Goal: Task Accomplishment & Management: Complete application form

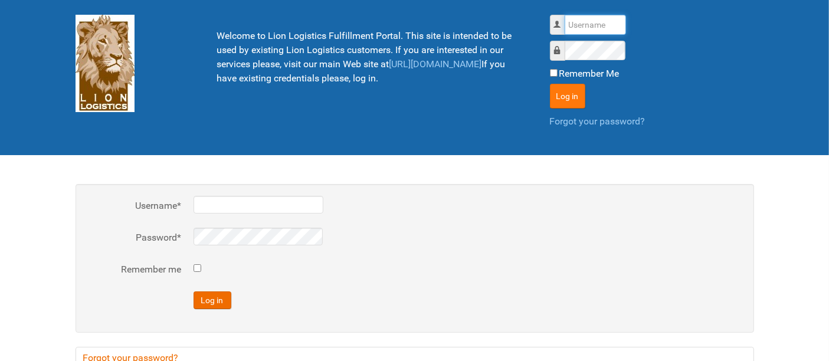
type input "al"
click at [572, 89] on button "Log in" at bounding box center [567, 96] width 35 height 25
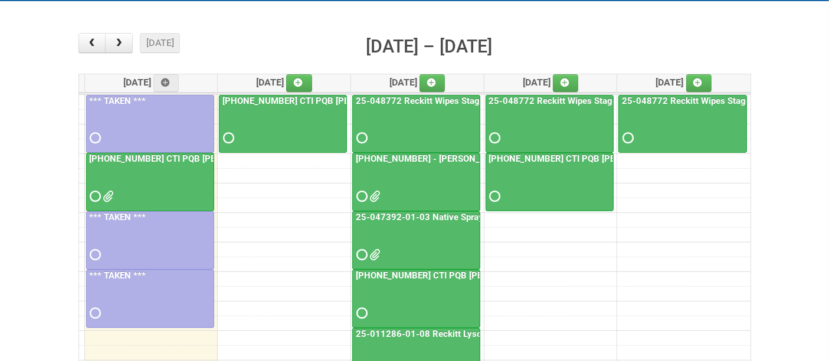
scroll to position [131, 0]
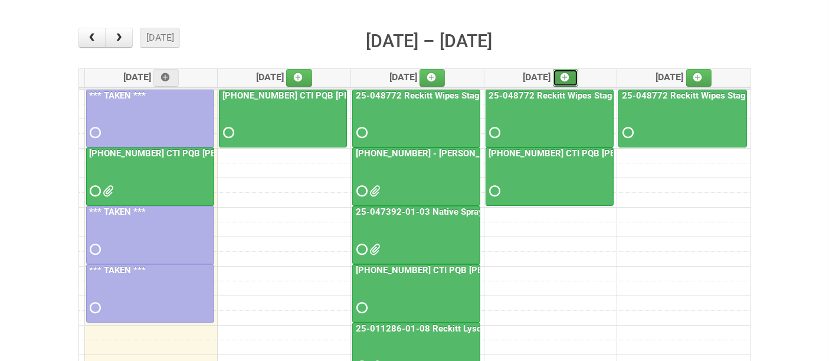
click at [578, 76] on link at bounding box center [566, 78] width 26 height 18
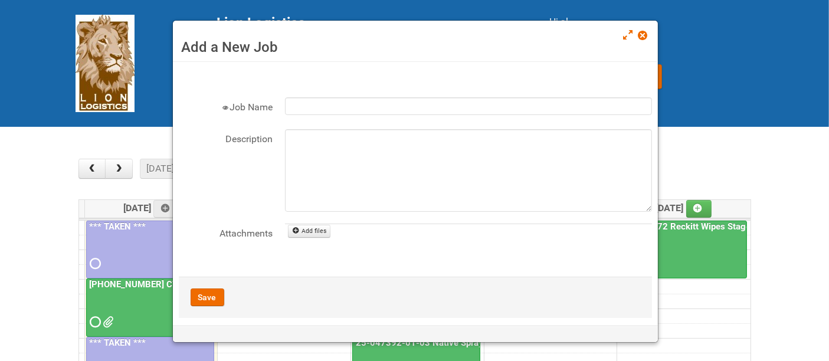
click at [343, 93] on form "× Job Name Description Attachments File name Add files Reschedule [GEOGRAPHIC_D…" at bounding box center [415, 193] width 473 height 250
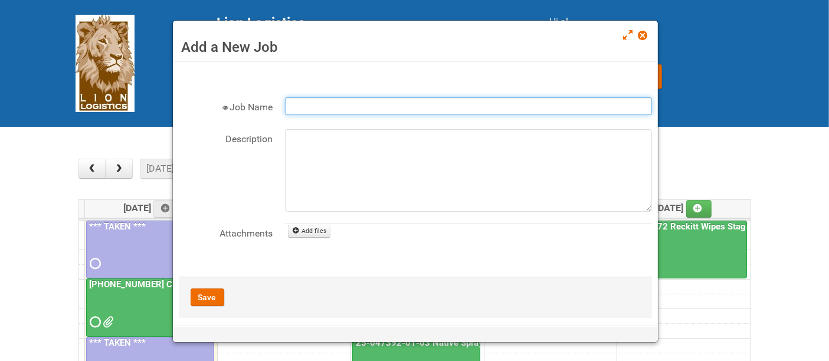
click at [346, 100] on input "Job Name" at bounding box center [468, 106] width 367 height 18
paste input "[PHONE_NUMBER] - 2025 Paper Towel Landscape"
type input "[PHONE_NUMBER] - 2025 Paper Towel Landscape - Packing Day"
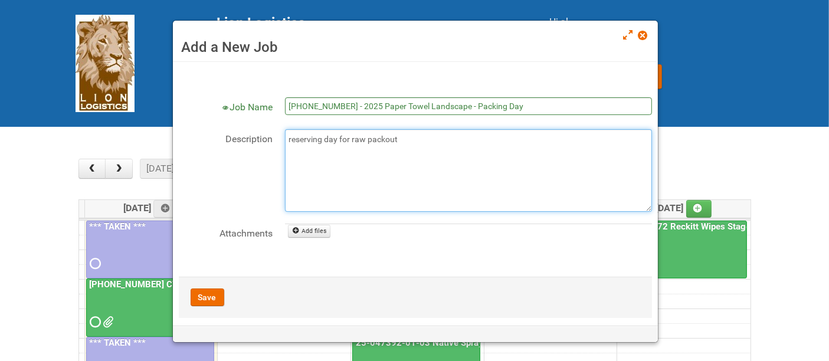
type textarea "reserving day for raw packout"
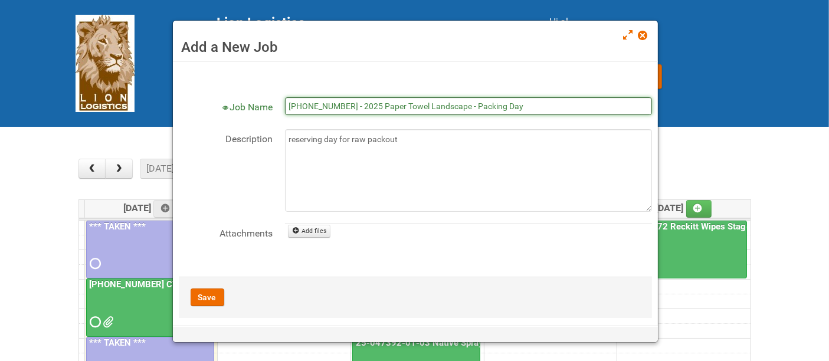
drag, startPoint x: 514, startPoint y: 106, endPoint x: 194, endPoint y: 122, distance: 320.9
click at [194, 122] on div "Job Name [PHONE_NUMBER] - 2025 Paper Towel Landscape - Packing Day" at bounding box center [415, 113] width 473 height 32
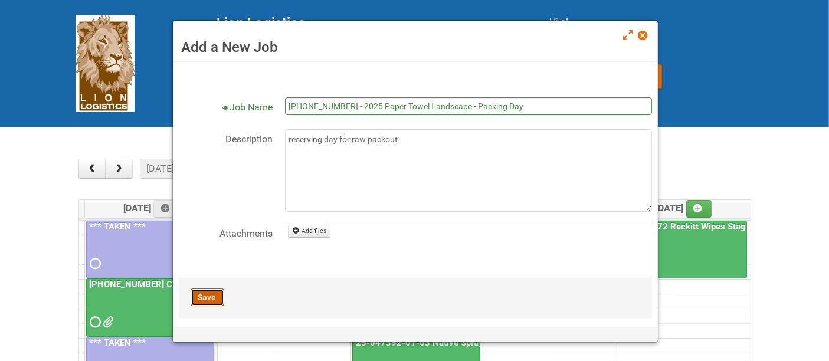
click at [205, 296] on button "Save" at bounding box center [208, 298] width 34 height 18
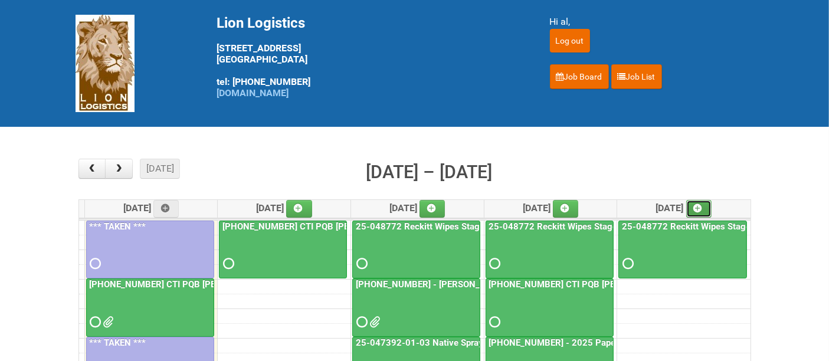
click at [708, 205] on link at bounding box center [699, 209] width 26 height 18
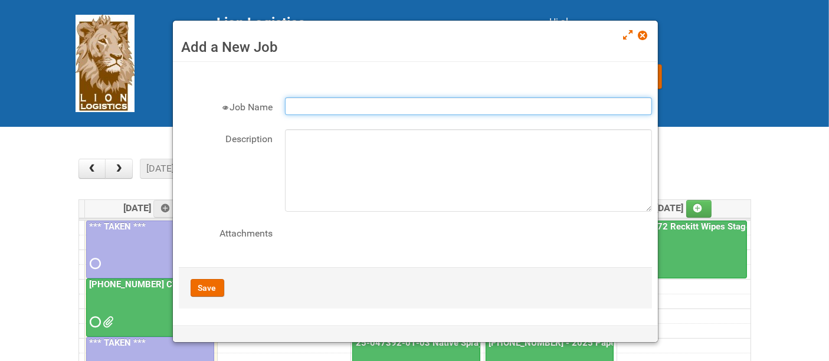
click at [391, 109] on input "Job Name" at bounding box center [468, 106] width 367 height 18
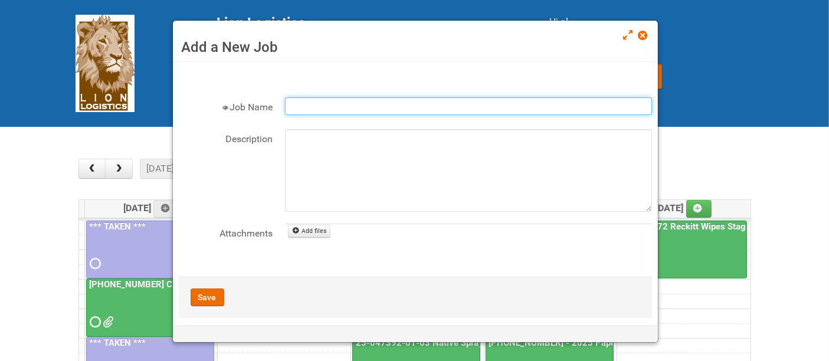
paste input "[PHONE_NUMBER] - 2025 Paper Towel Landscape - Packing Day"
type input "[PHONE_NUMBER] - 2025 Paper Towel Landscape - Packing Day"
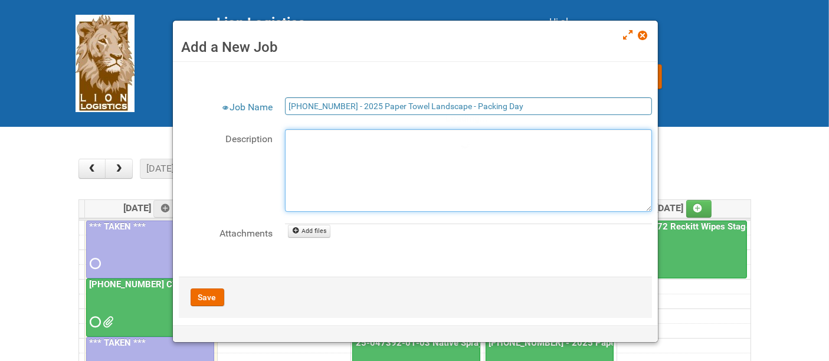
click at [368, 140] on textarea "Description" at bounding box center [468, 170] width 367 height 83
type textarea "r"
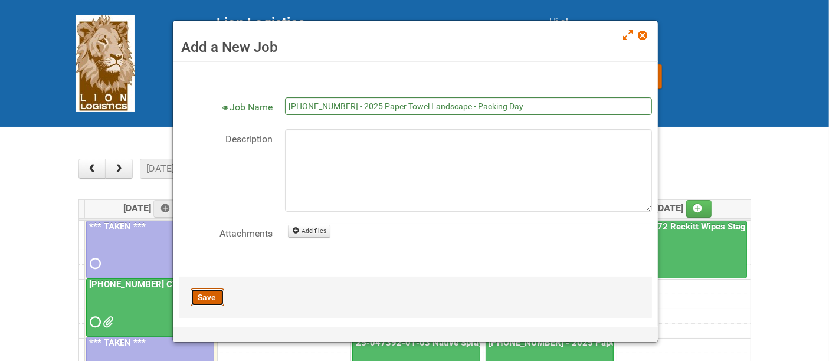
click at [204, 296] on button "Save" at bounding box center [208, 298] width 34 height 18
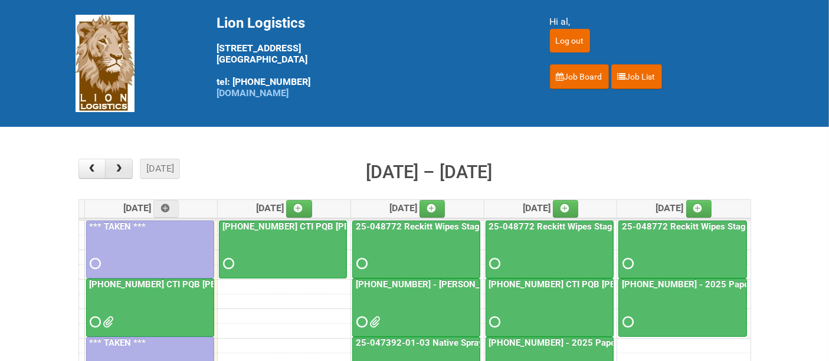
click at [120, 167] on span "button" at bounding box center [118, 168] width 11 height 9
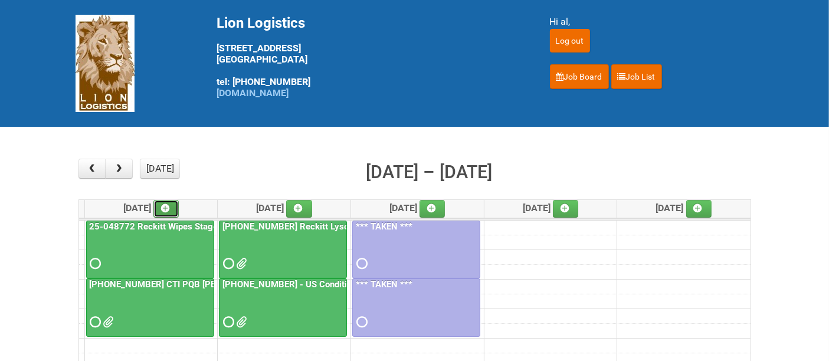
click at [169, 204] on icon at bounding box center [165, 208] width 8 height 8
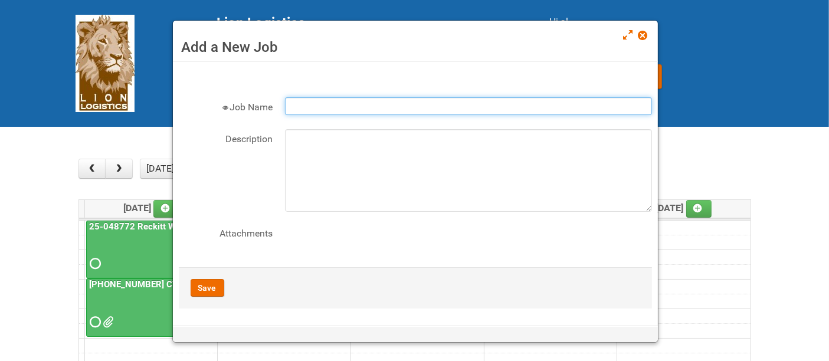
click at [384, 106] on input "Job Name" at bounding box center [468, 106] width 367 height 18
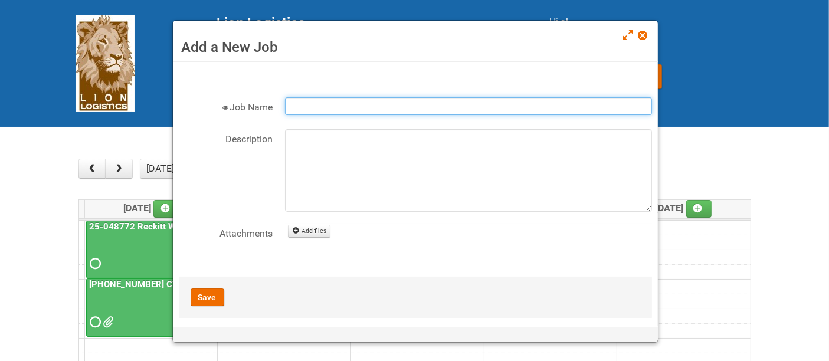
paste input "[PHONE_NUMBER] - 2025 Paper Towel Landscape - Packing Day"
type input "[PHONE_NUMBER] - 2025 Paper Towel Landscape - Packing Day"
click at [202, 296] on button "Save" at bounding box center [208, 298] width 34 height 18
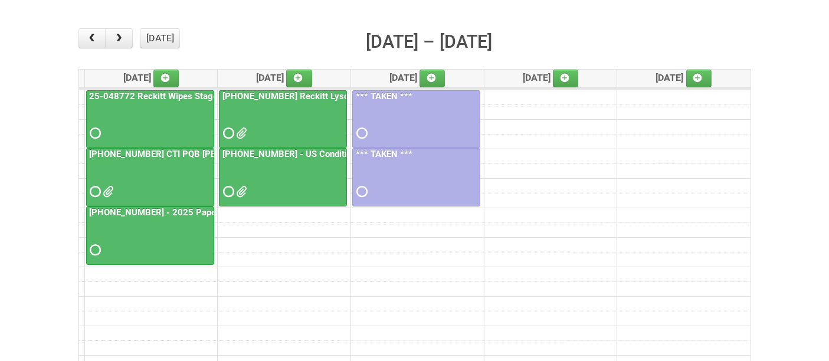
scroll to position [131, 0]
click at [302, 73] on icon at bounding box center [298, 77] width 8 height 8
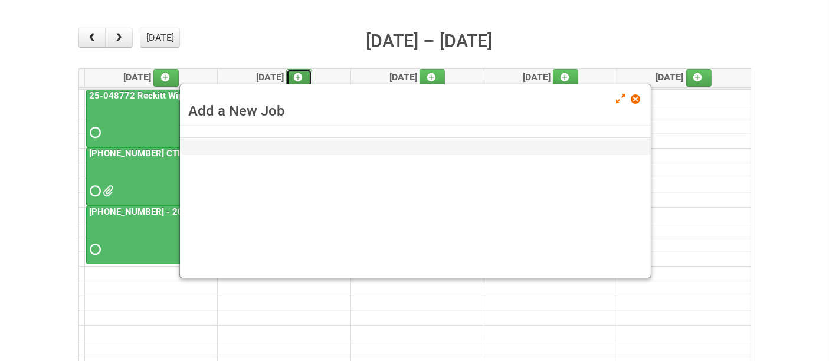
scroll to position [0, 0]
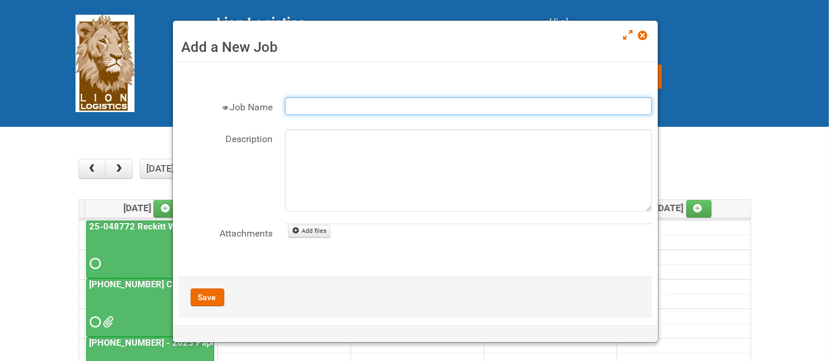
click at [328, 110] on input "Job Name" at bounding box center [468, 106] width 367 height 18
paste input "[PHONE_NUMBER] - 2025 Paper Towel Landscape - Packing Day"
type input "[PHONE_NUMBER] - 2025 Paper Towel Landscape - Packing Day"
drag, startPoint x: 0, startPoint y: 392, endPoint x: 0, endPoint y: 364, distance: 27.7
click at [0, 361] on html "Lion Logistics [STREET_ADDRESS] tel: [PHONE_NUMBER] [DOMAIN_NAME] Hi al, Log ou…" at bounding box center [414, 180] width 829 height 361
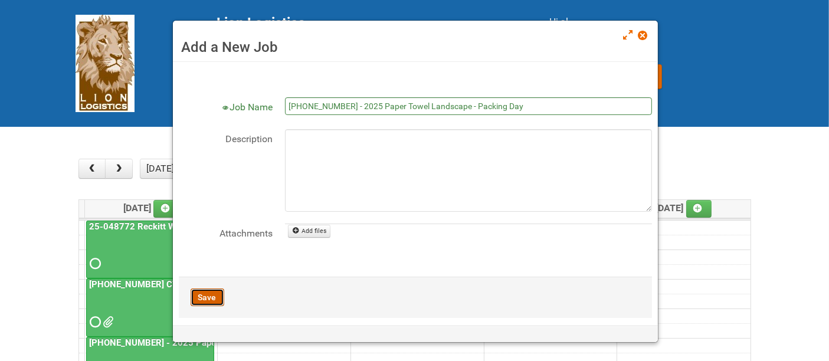
click at [204, 296] on button "Save" at bounding box center [208, 298] width 34 height 18
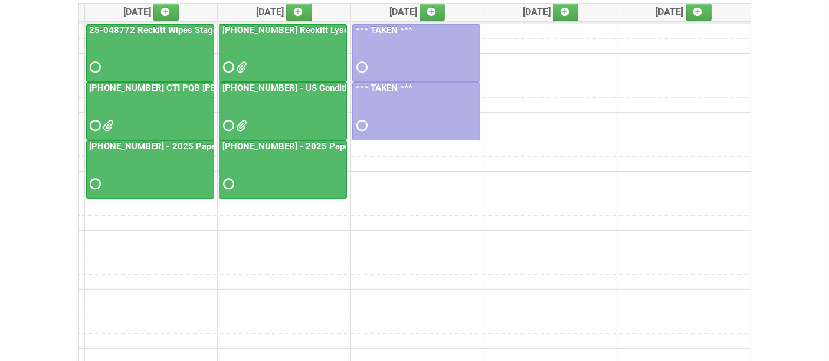
scroll to position [66, 0]
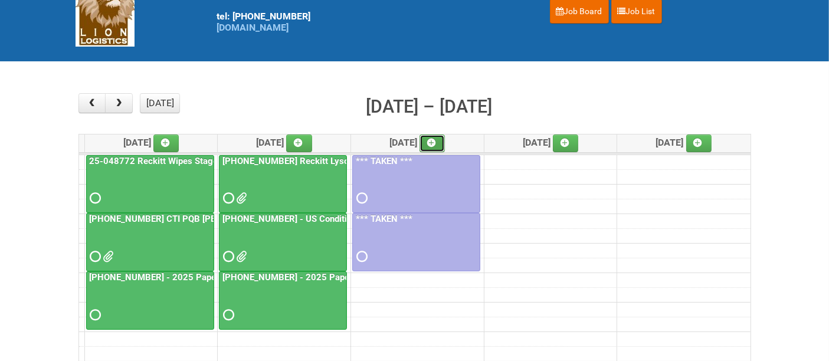
click at [434, 140] on link at bounding box center [433, 144] width 26 height 18
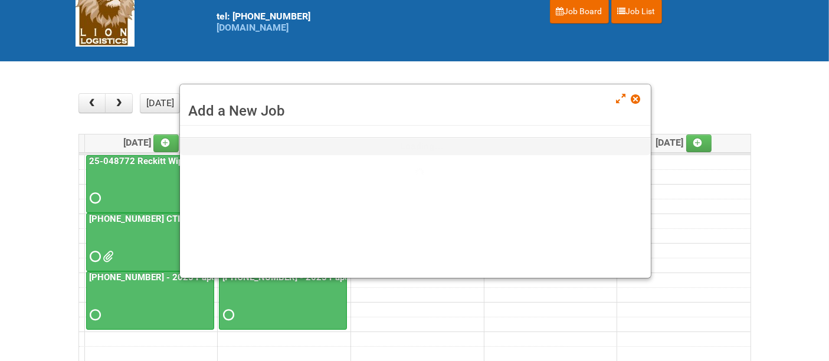
scroll to position [0, 0]
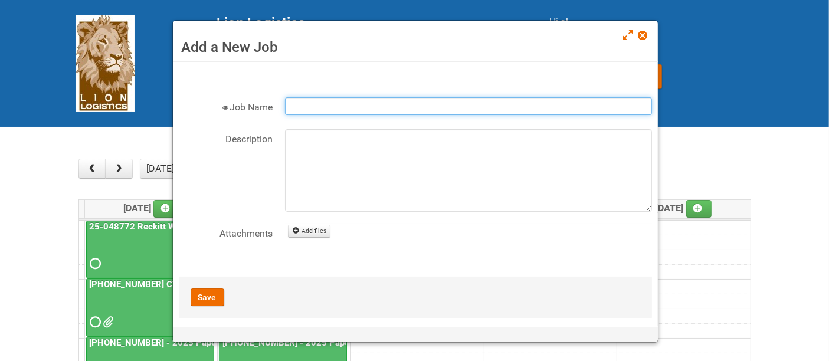
click at [331, 102] on input "Job Name" at bounding box center [468, 106] width 367 height 18
paste input "[PHONE_NUMBER] - 2025 Paper Towel Landscape - Packing Day"
type input "[PHONE_NUMBER] - 2025 Paper Towel Landscape - Packing Day"
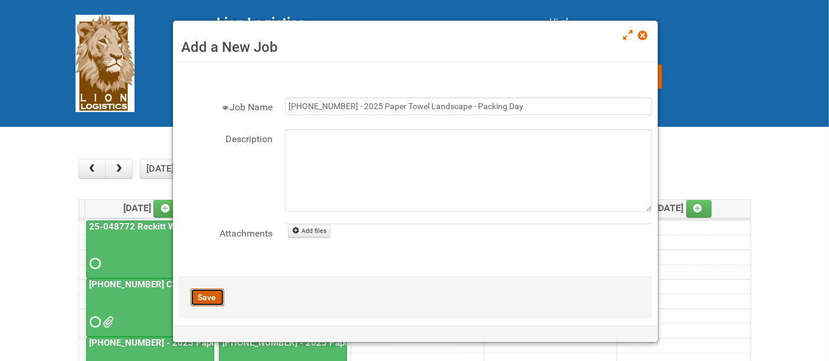
click at [215, 292] on button "Save" at bounding box center [208, 298] width 34 height 18
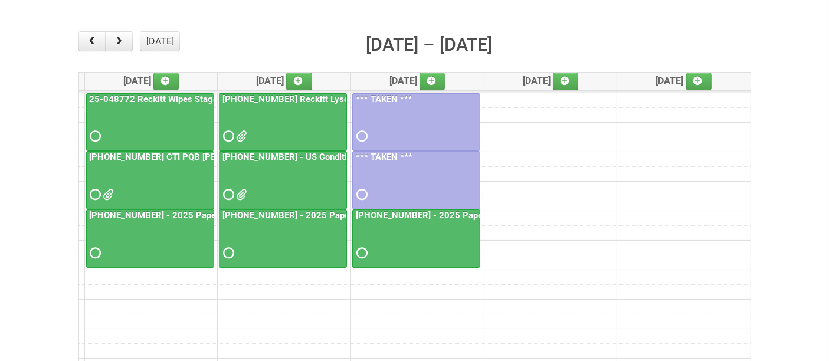
scroll to position [131, 0]
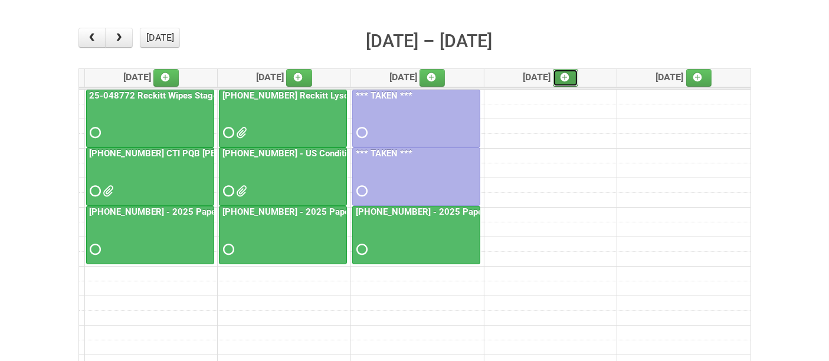
click at [569, 77] on icon at bounding box center [565, 77] width 8 height 8
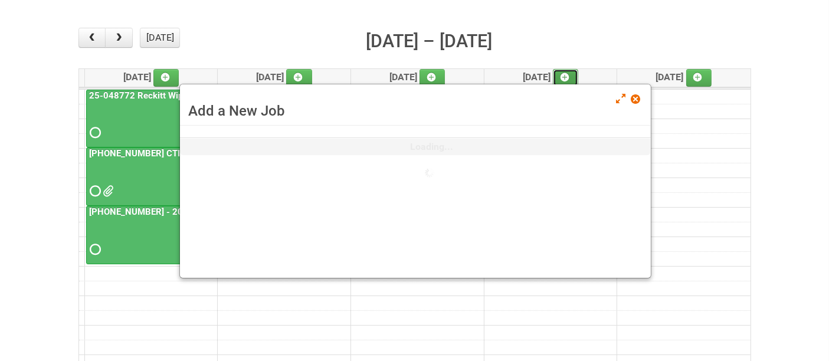
scroll to position [0, 0]
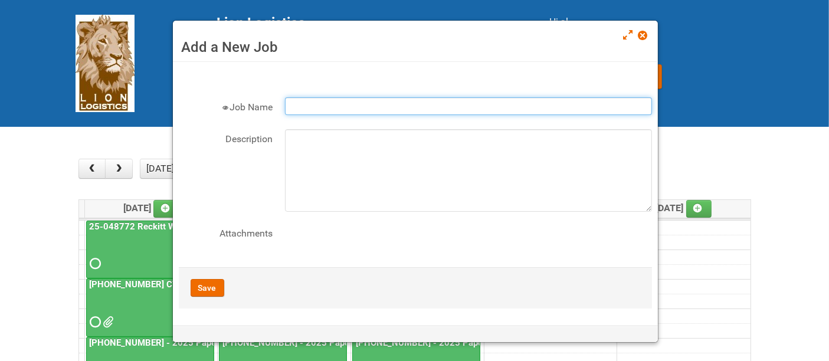
click at [363, 103] on input "Job Name" at bounding box center [468, 106] width 367 height 18
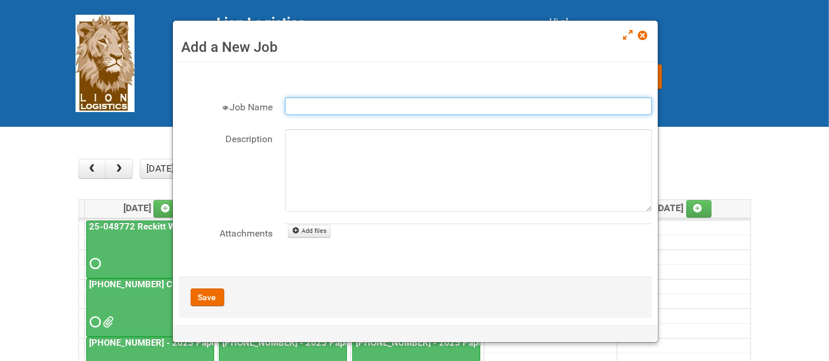
paste input "[PHONE_NUMBER] - 2025 Paper Towel Landscape - Packing Day"
type input "[PHONE_NUMBER] - 2025 Paper Towel Landscape - Packing Day"
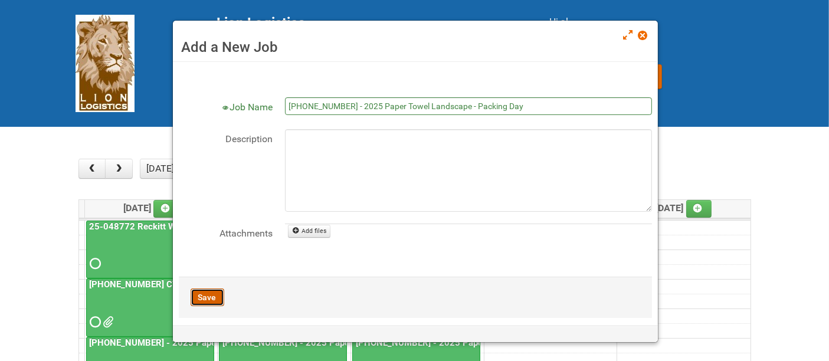
click at [212, 297] on button "Save" at bounding box center [208, 298] width 34 height 18
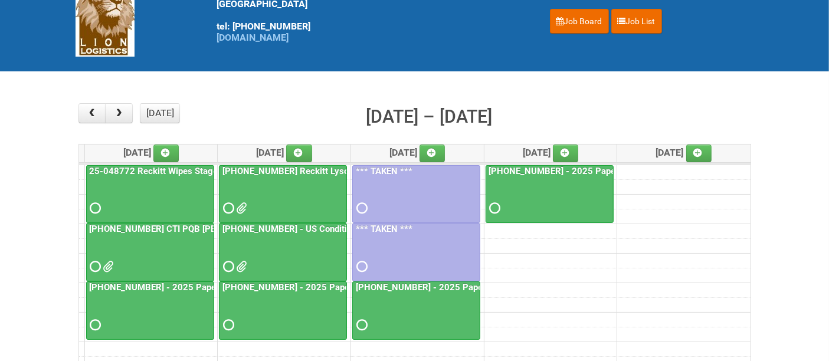
scroll to position [131, 0]
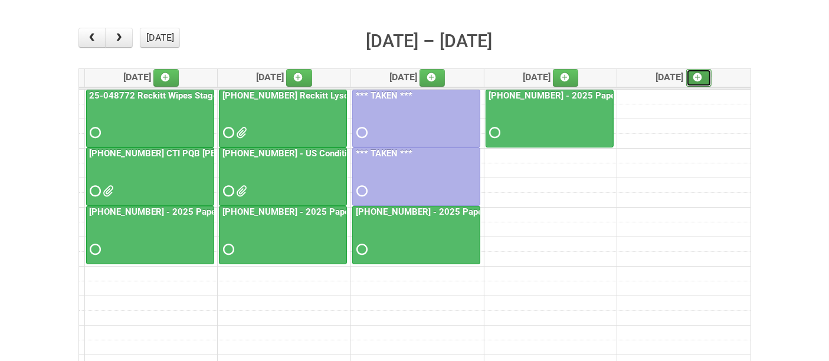
click at [697, 79] on link at bounding box center [699, 78] width 26 height 18
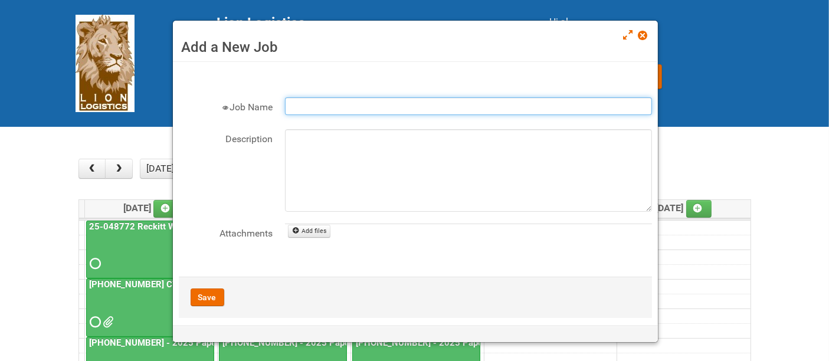
click at [397, 106] on input "Job Name" at bounding box center [468, 106] width 367 height 18
paste input "[PHONE_NUMBER] - 2025 Paper Towel Landscape - Packing Day"
type input "[PHONE_NUMBER] - 2025 Paper Towel Landscape - Packing Day"
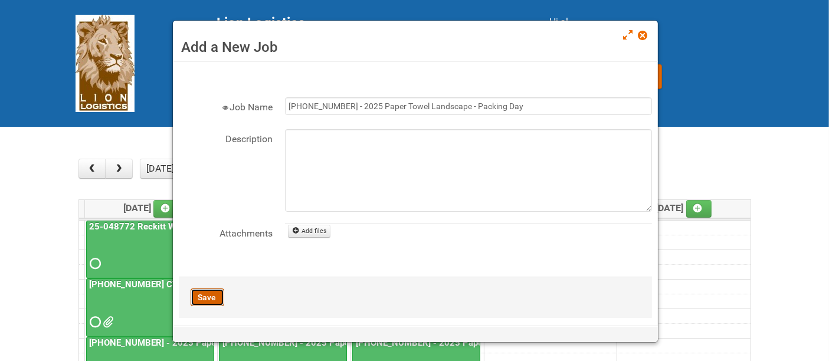
click at [210, 297] on button "Save" at bounding box center [208, 298] width 34 height 18
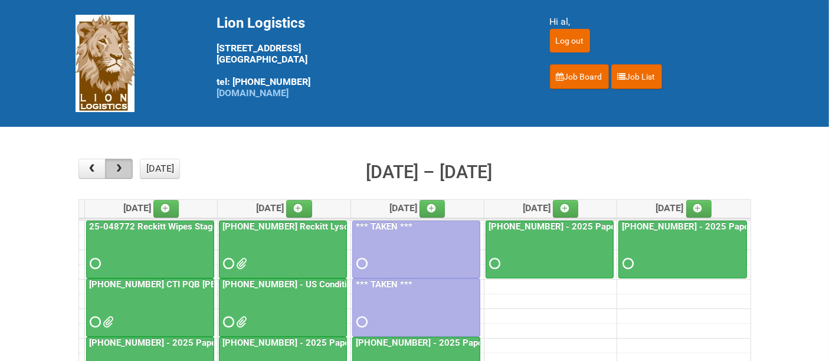
click at [113, 165] on span "button" at bounding box center [118, 168] width 11 height 9
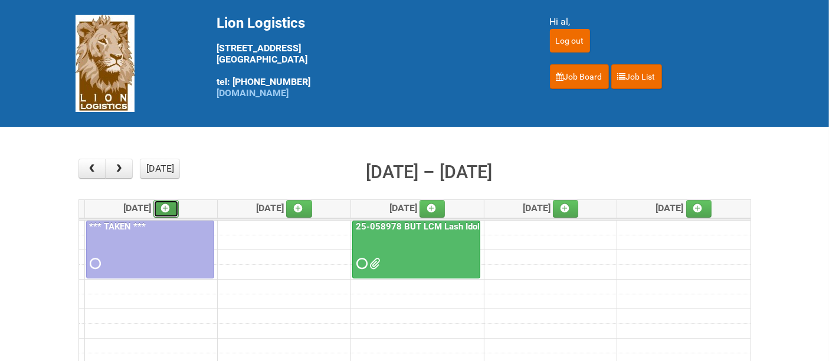
click at [169, 208] on icon at bounding box center [165, 208] width 8 height 8
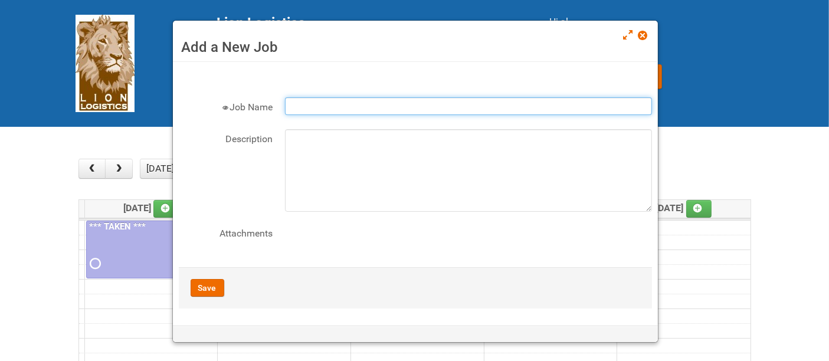
click at [309, 103] on input "Job Name" at bounding box center [468, 106] width 367 height 18
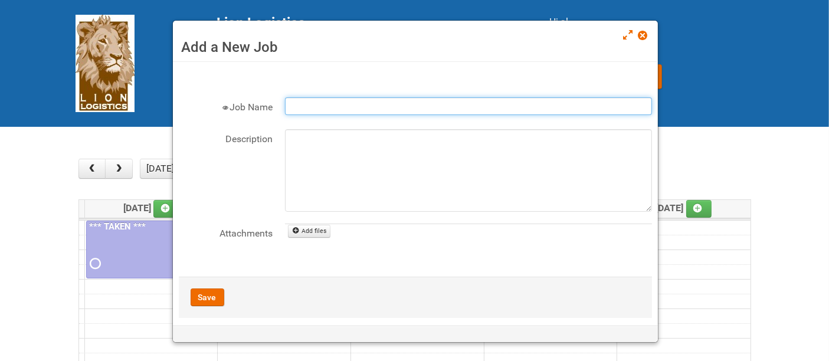
paste input "[PHONE_NUMBER] - 2025 Paper Towel Landscape - Packing Day"
type input "[PHONE_NUMBER] - 2025 Paper Towel Landscape - Packing Day"
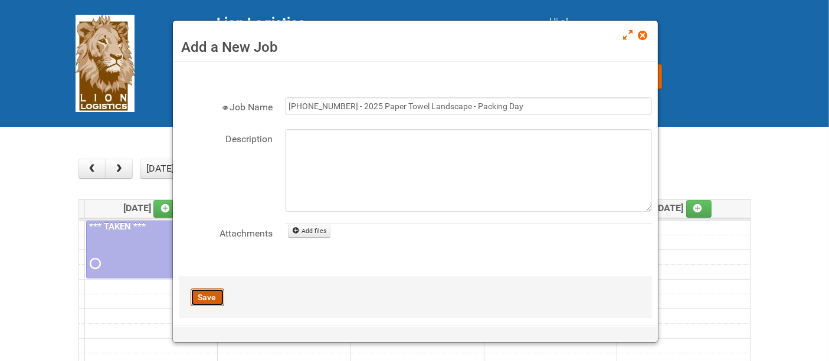
click at [200, 301] on button "Save" at bounding box center [208, 298] width 34 height 18
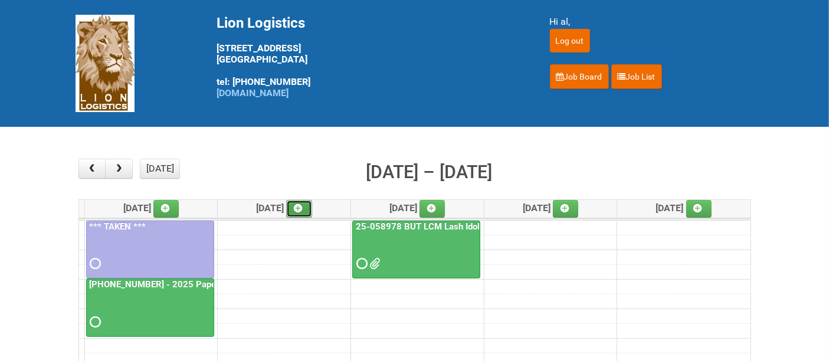
click at [308, 215] on link at bounding box center [299, 209] width 26 height 18
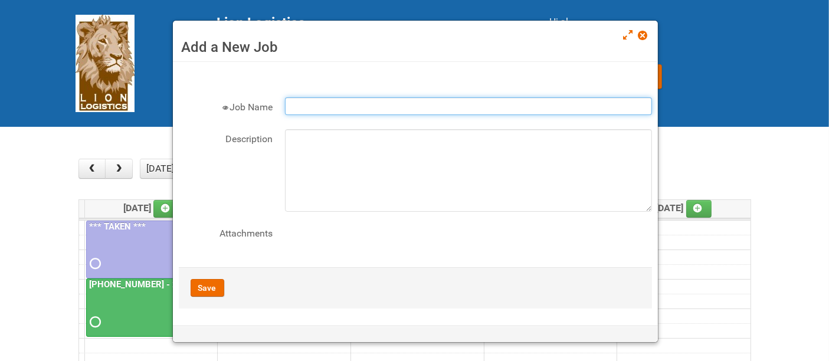
click at [320, 106] on input "Job Name" at bounding box center [468, 106] width 367 height 18
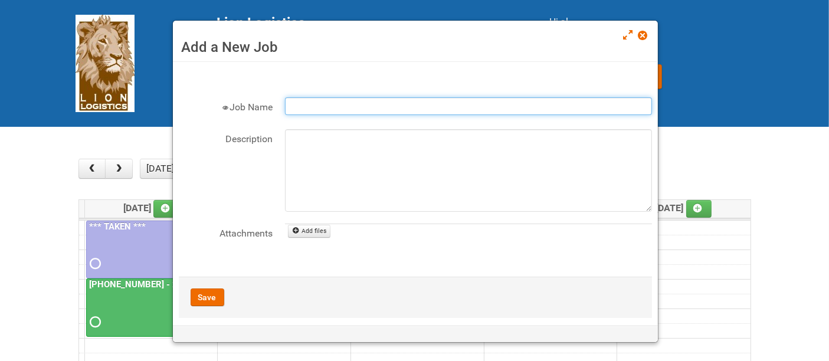
paste input "[PHONE_NUMBER] - 2025 Paper Towel Landscape - Packing Day"
type input "[PHONE_NUMBER] - 2025 Paper Towel Landscape - Packing Day"
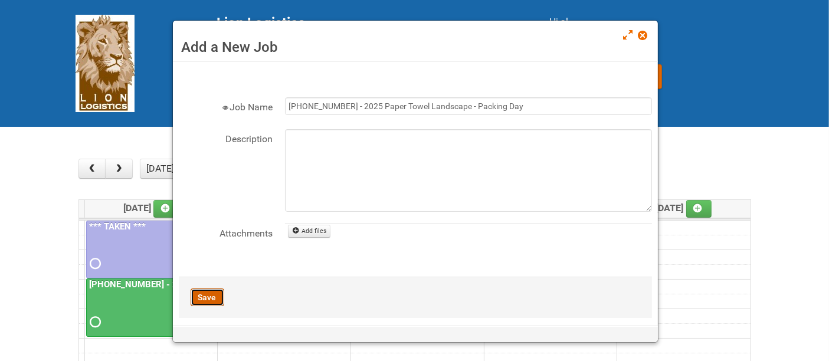
click at [211, 290] on button "Save" at bounding box center [208, 298] width 34 height 18
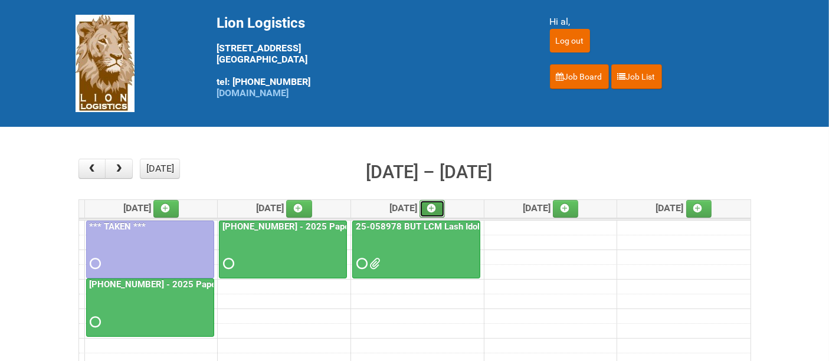
click at [443, 201] on link at bounding box center [433, 209] width 26 height 18
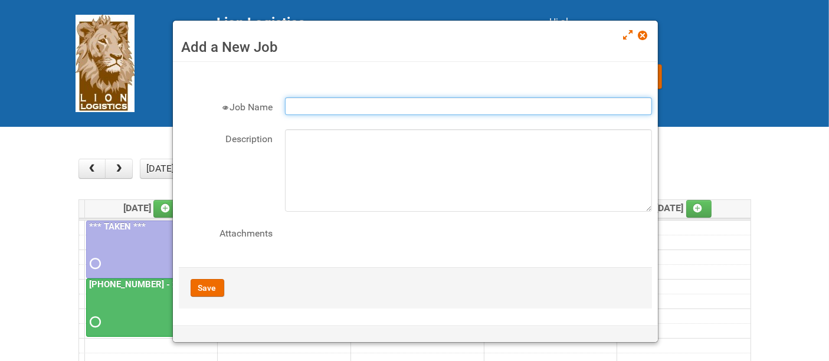
click at [302, 97] on input "Job Name" at bounding box center [468, 106] width 367 height 18
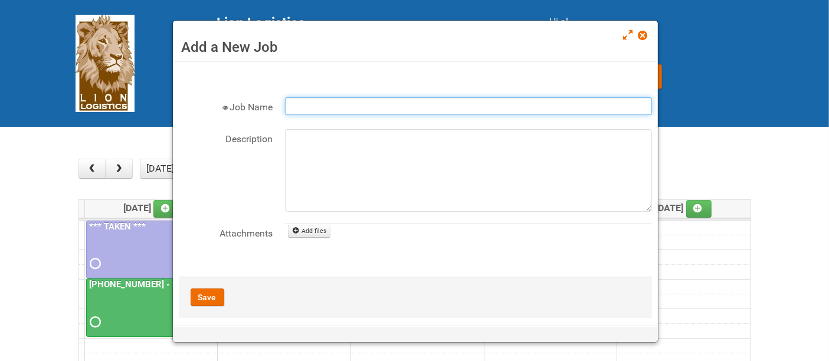
paste input "[PHONE_NUMBER] - 2025 Paper Towel Landscape - Packing Day"
type input "[PHONE_NUMBER] - 2025 Paper Towel Landscape - Packing Day"
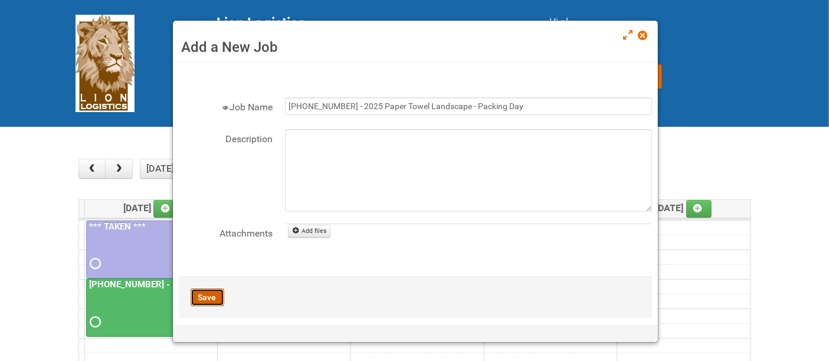
click at [211, 296] on button "Save" at bounding box center [208, 298] width 34 height 18
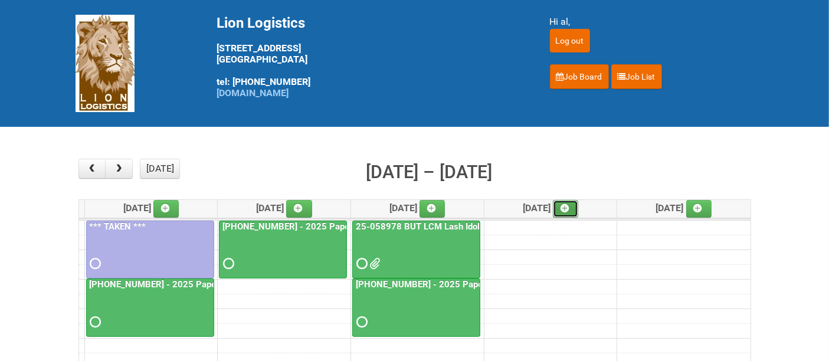
click at [569, 204] on icon at bounding box center [565, 208] width 8 height 8
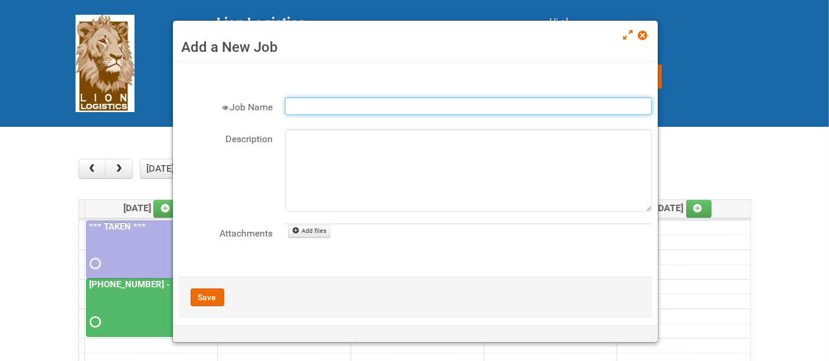
click at [457, 100] on input "Job Name" at bounding box center [468, 106] width 367 height 18
paste input "With Product Pack Out Product at Warehouse/Protocol and Lables due from P&G 1 […"
type input "With Product Pack Out Product at Warehouse/Protocol and Lables due from P&G 1 […"
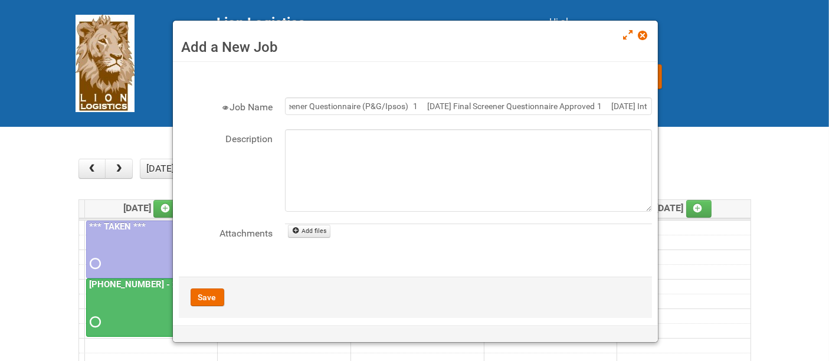
drag, startPoint x: 643, startPoint y: 33, endPoint x: 639, endPoint y: 42, distance: 10.3
click at [642, 34] on span at bounding box center [643, 35] width 8 height 8
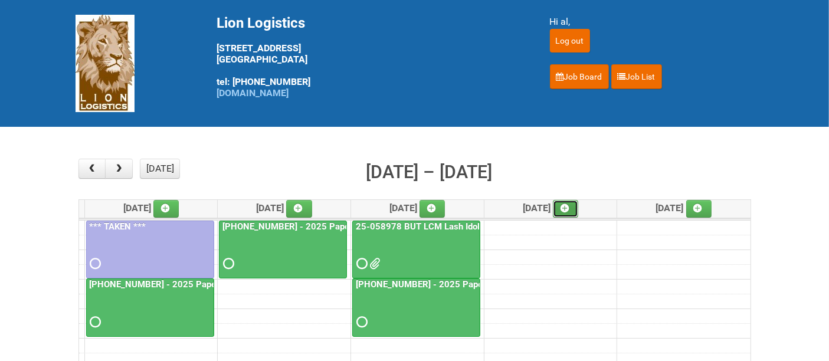
click at [569, 204] on icon at bounding box center [565, 208] width 8 height 8
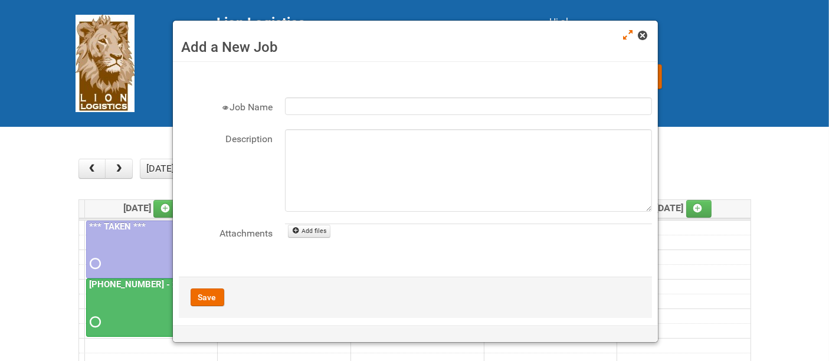
click at [639, 34] on span at bounding box center [643, 35] width 8 height 8
